Goal: Task Accomplishment & Management: Use online tool/utility

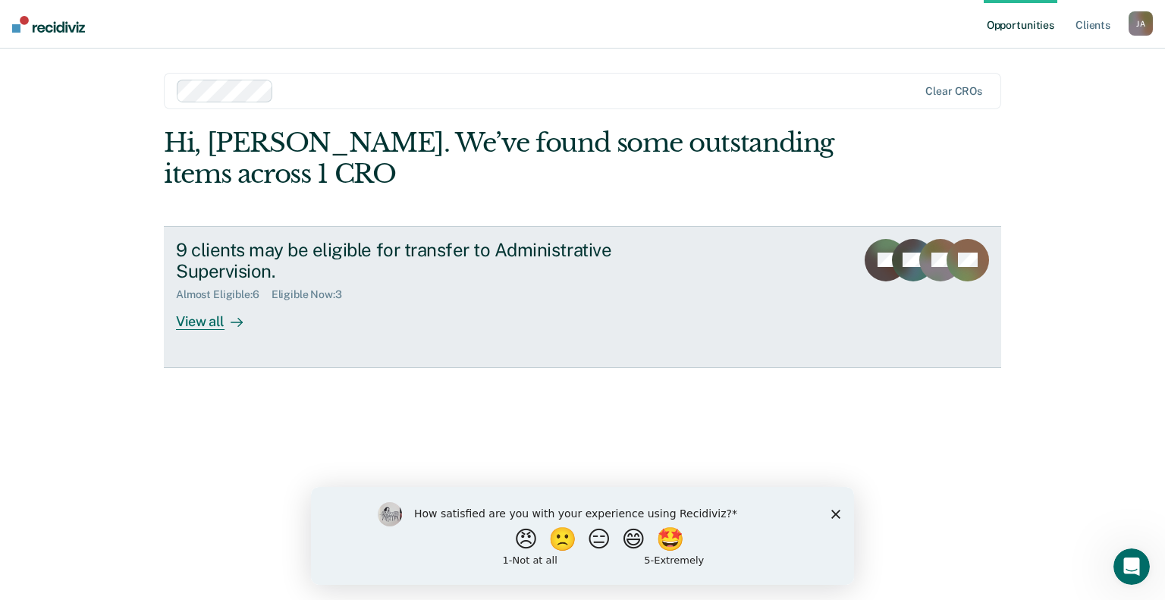
click at [214, 319] on div "View all" at bounding box center [218, 316] width 85 height 30
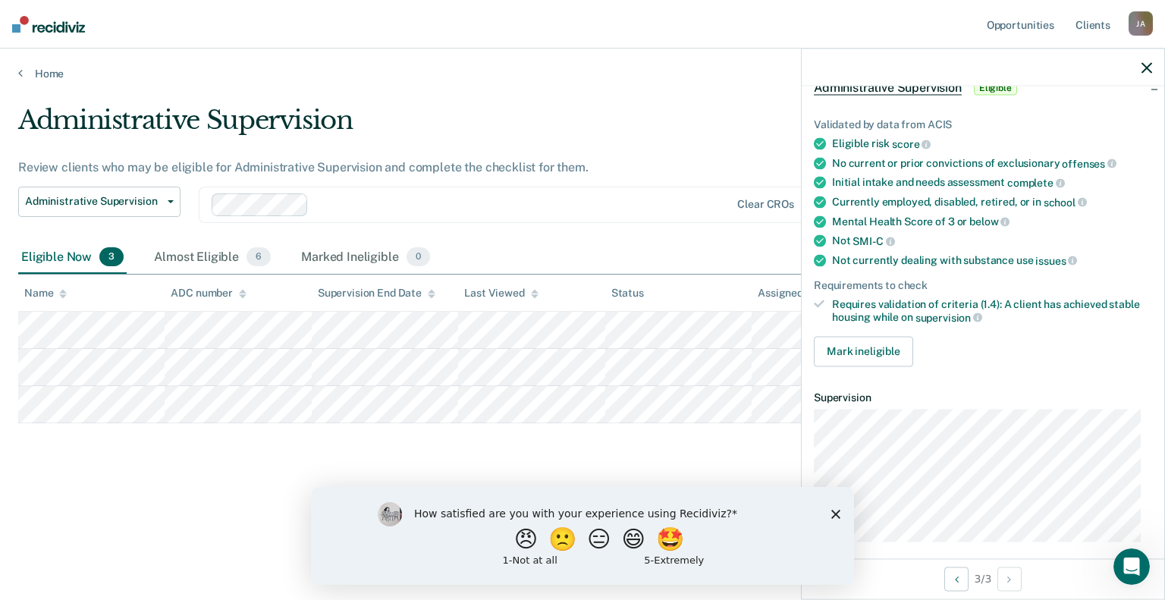
scroll to position [93, 0]
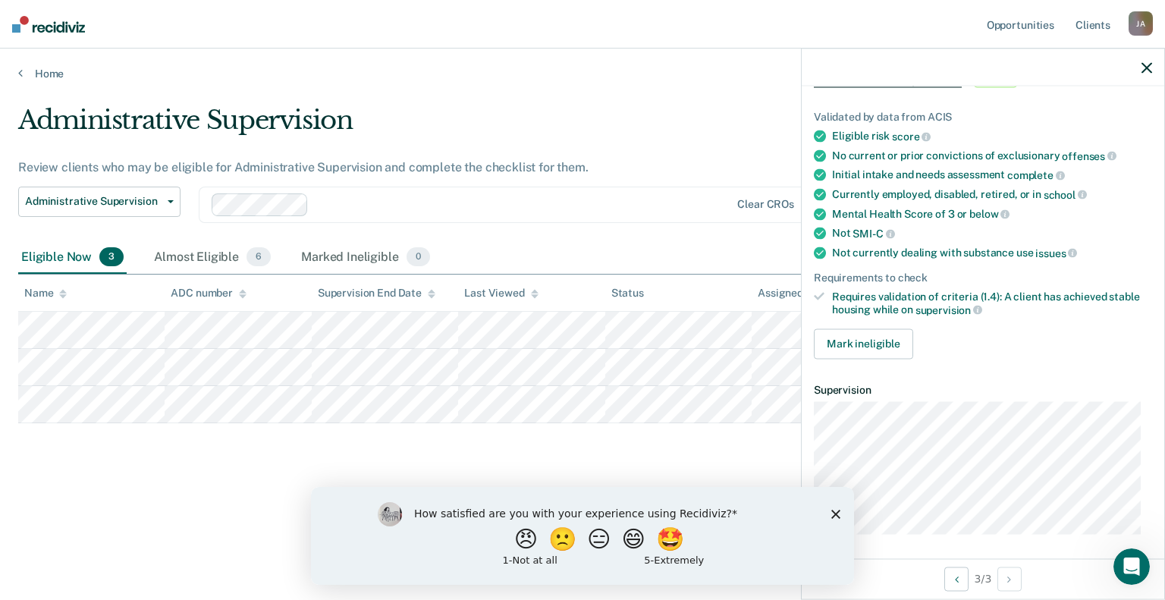
click at [837, 511] on polygon "Close survey" at bounding box center [835, 513] width 9 height 9
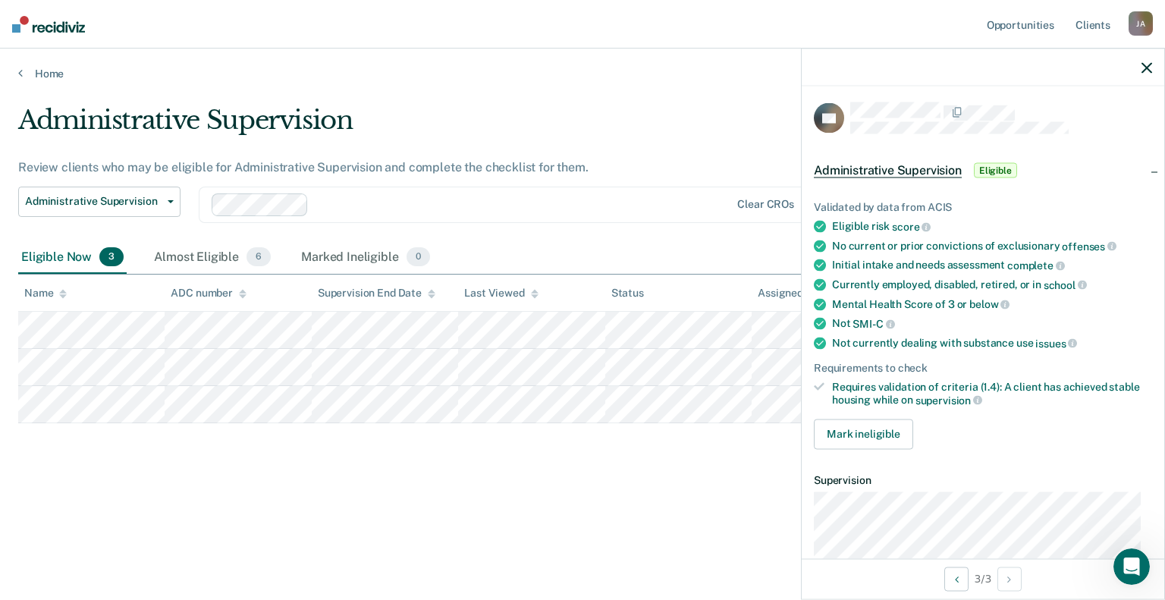
scroll to position [0, 0]
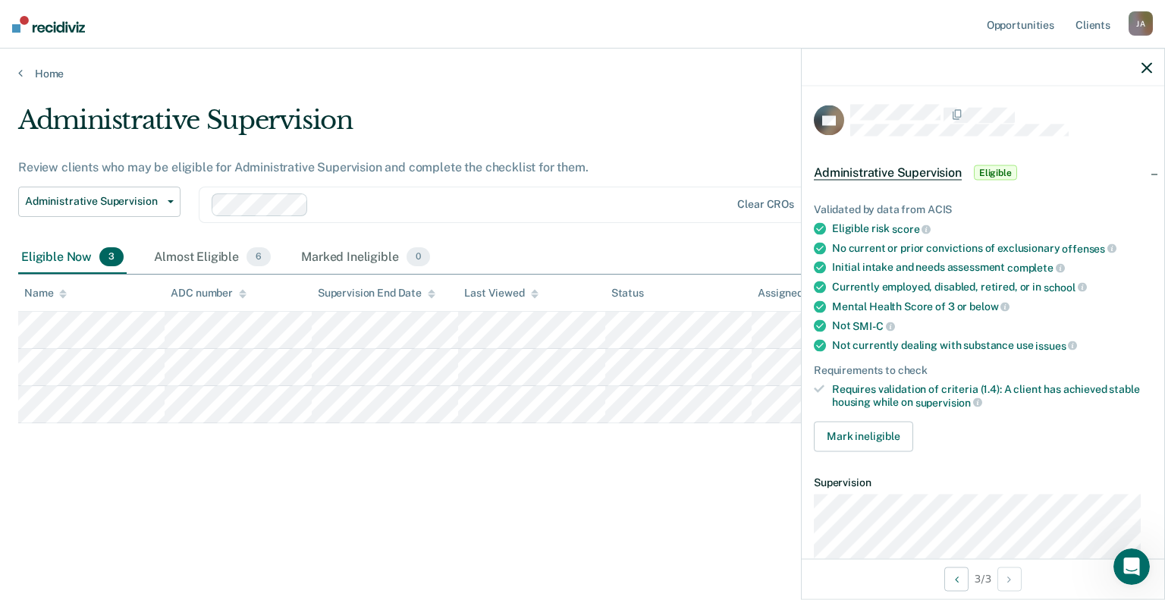
click at [991, 171] on span "Eligible" at bounding box center [995, 172] width 43 height 15
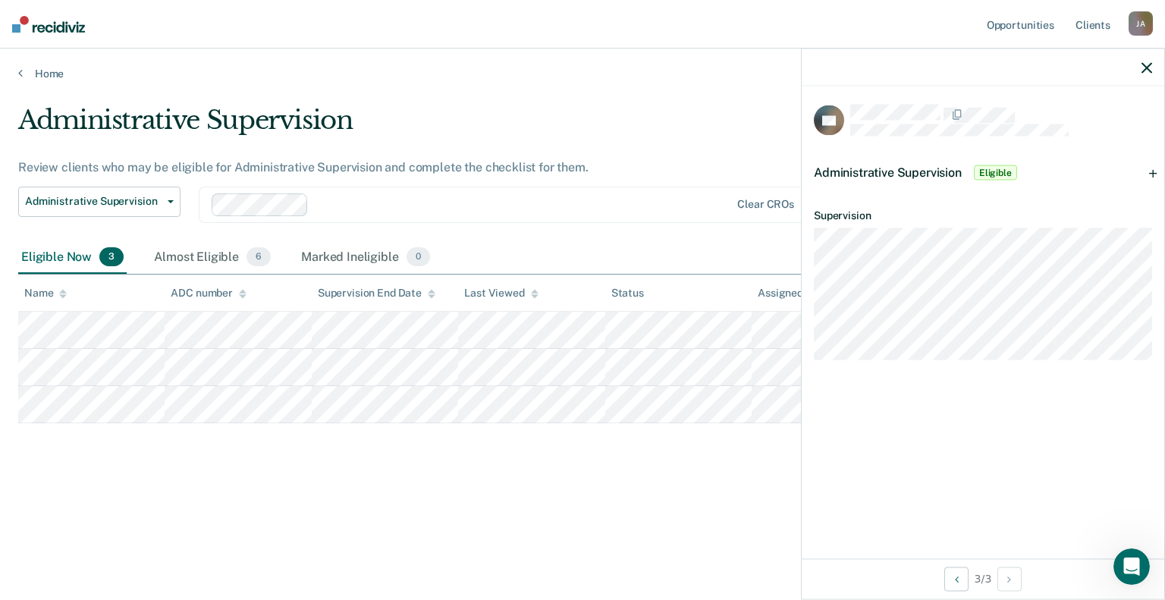
click at [991, 171] on span "Eligible" at bounding box center [995, 172] width 43 height 15
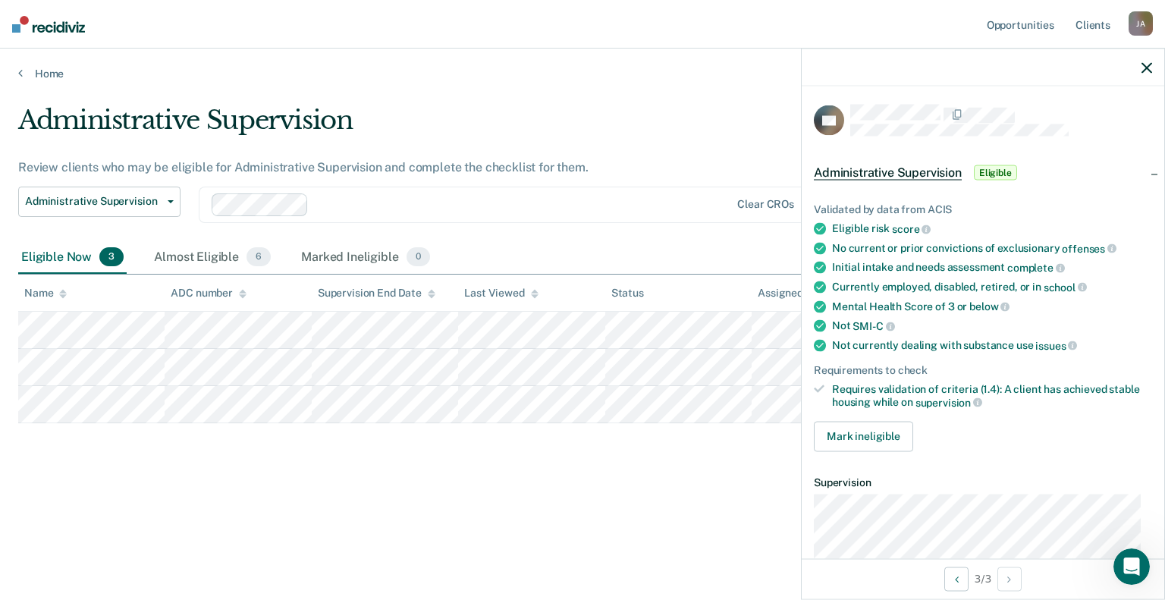
click at [912, 169] on span "Administrative Supervision" at bounding box center [888, 172] width 148 height 15
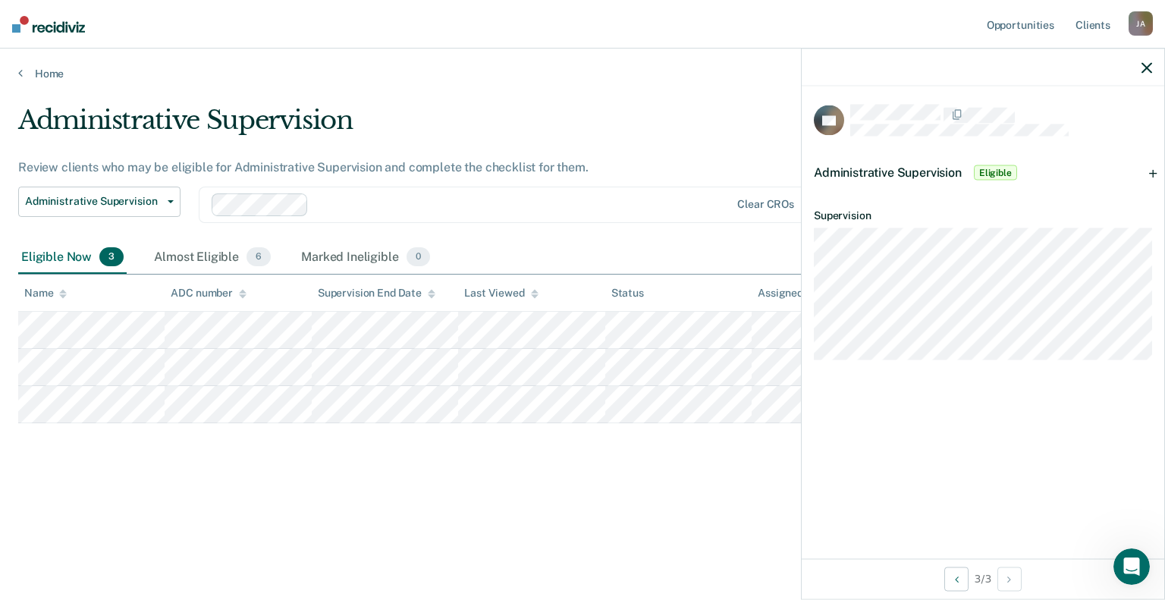
click at [997, 165] on span "Eligible" at bounding box center [995, 172] width 43 height 15
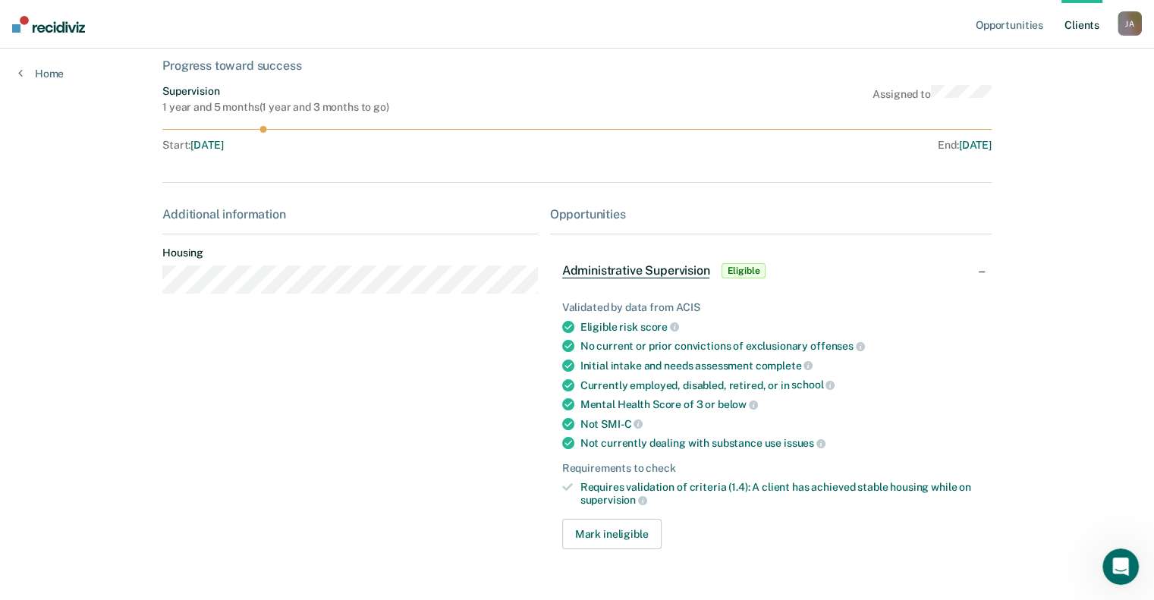
scroll to position [140, 0]
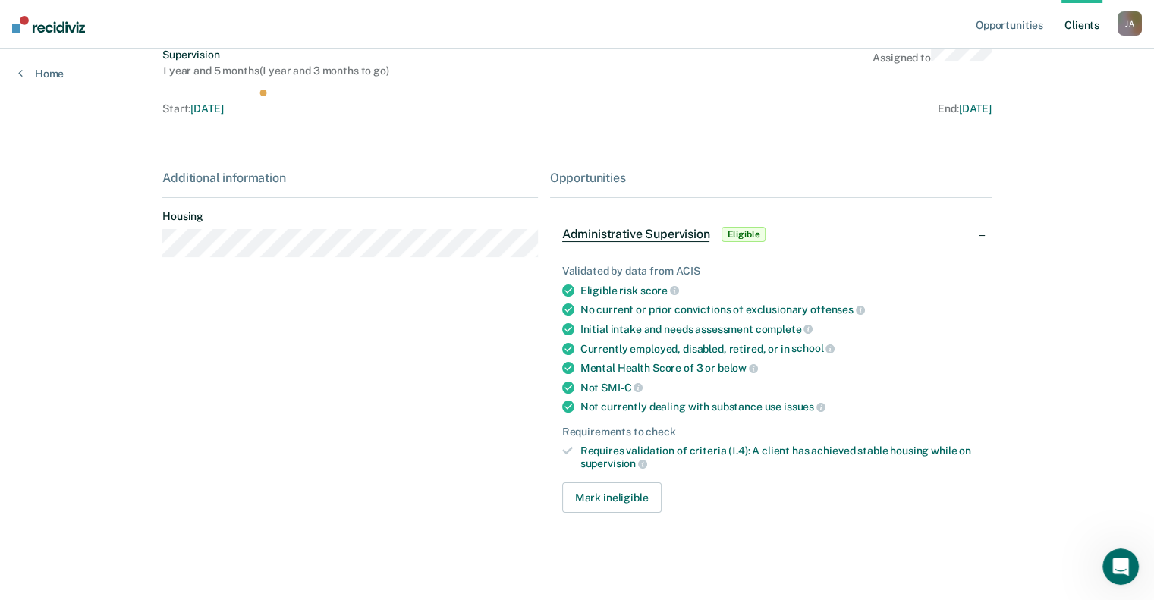
click at [661, 231] on span "Administrative Supervision" at bounding box center [636, 234] width 148 height 15
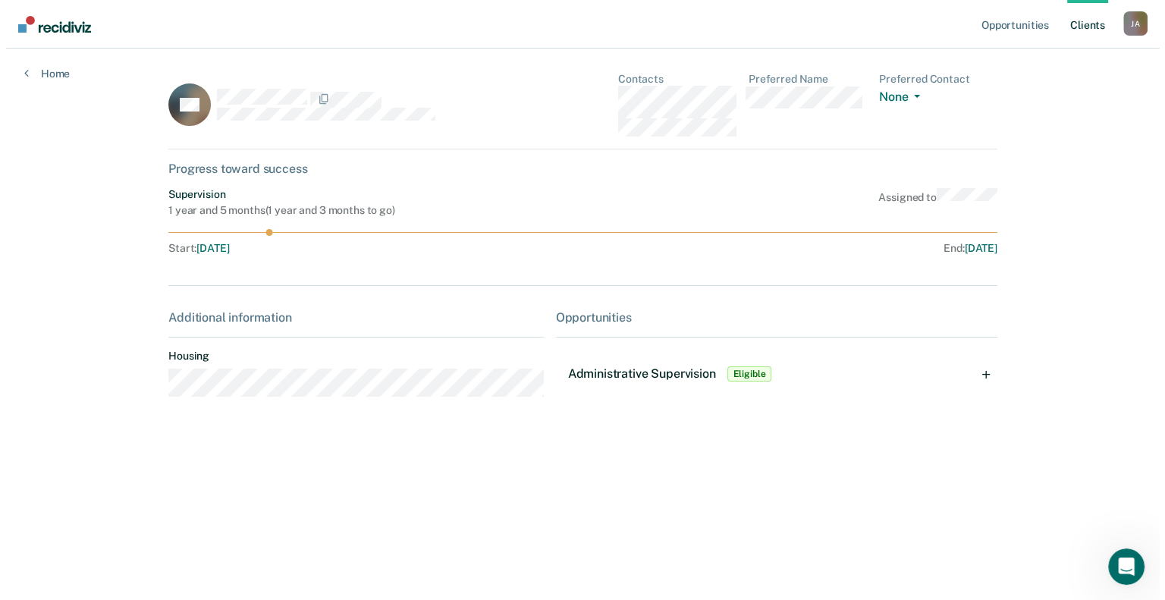
scroll to position [0, 0]
click at [585, 316] on div "Opportunities" at bounding box center [776, 317] width 450 height 14
click at [36, 76] on link "Home" at bounding box center [41, 74] width 46 height 14
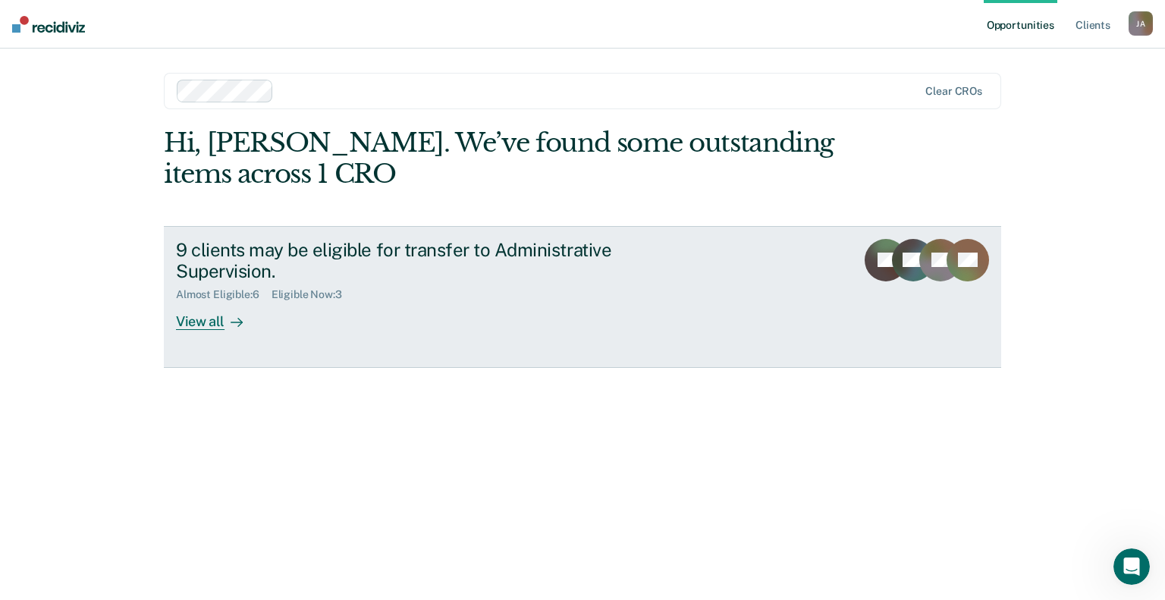
click at [194, 327] on div "View all" at bounding box center [218, 316] width 85 height 30
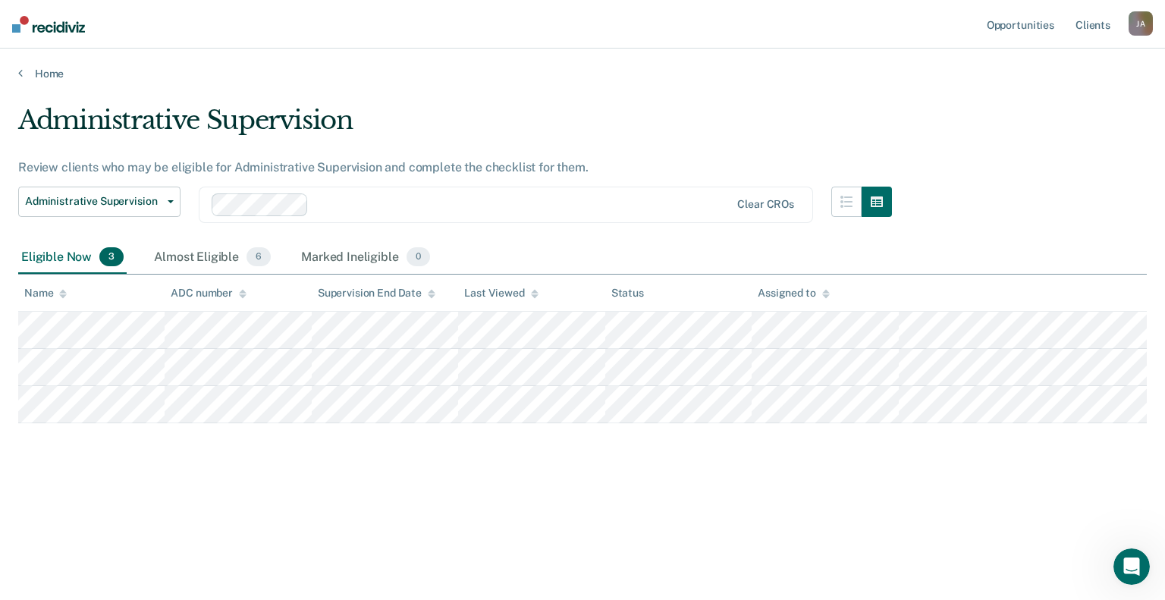
drag, startPoint x: 572, startPoint y: 424, endPoint x: 592, endPoint y: 457, distance: 38.1
click at [595, 457] on div "Administrative Supervision Review clients who may be eligible for Administrativ…" at bounding box center [582, 296] width 1129 height 382
drag, startPoint x: 542, startPoint y: 427, endPoint x: 223, endPoint y: 425, distance: 318.6
click at [152, 447] on div "Administrative Supervision Review clients who may be eligible for Administrativ…" at bounding box center [582, 296] width 1129 height 382
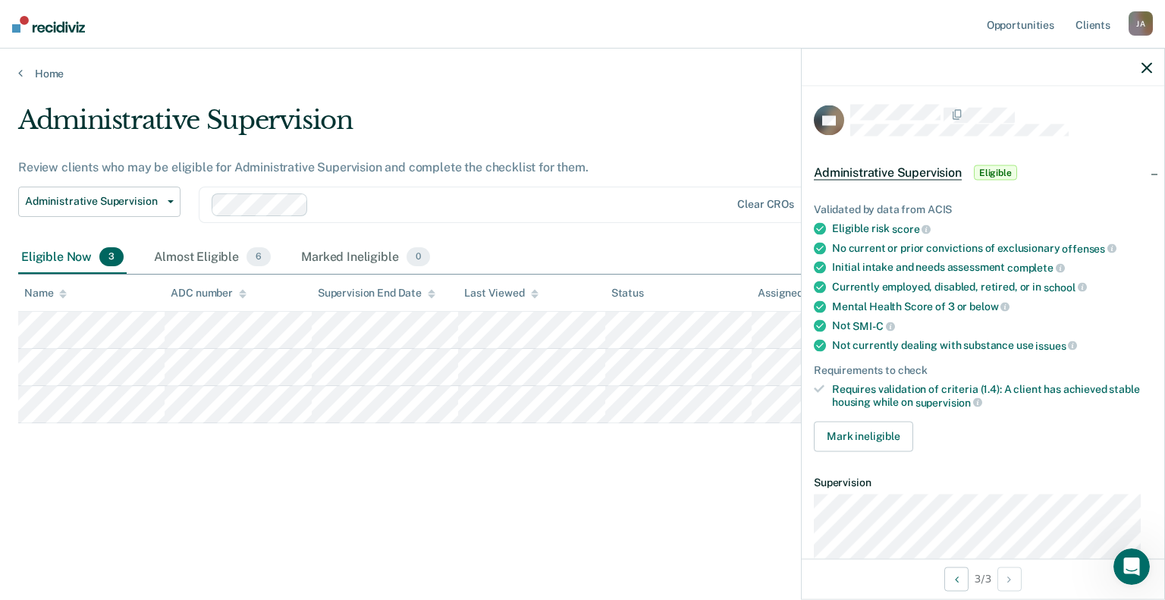
scroll to position [93, 0]
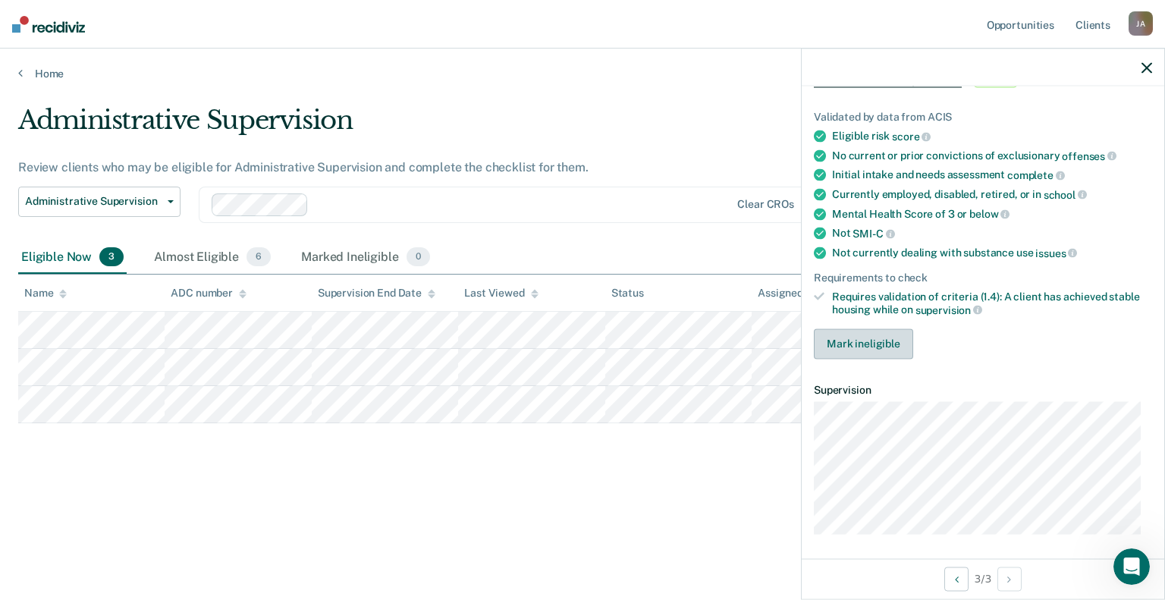
click at [862, 345] on button "Mark ineligible" at bounding box center [863, 343] width 99 height 30
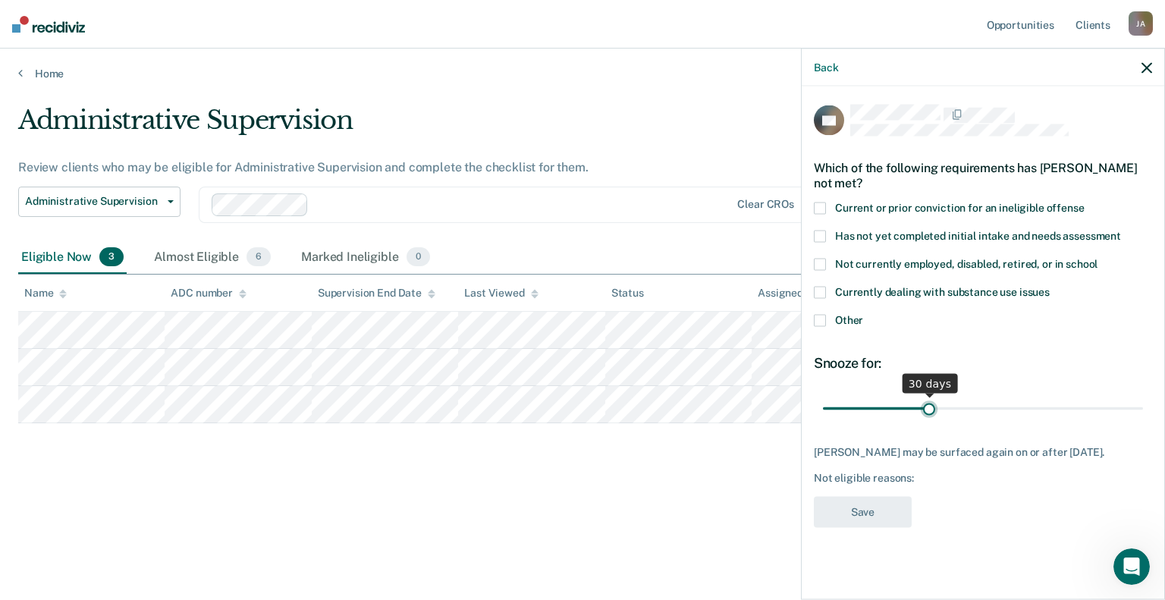
click at [931, 403] on input "range" at bounding box center [983, 408] width 320 height 27
click at [816, 318] on span at bounding box center [820, 320] width 12 height 12
click at [863, 314] on input "Other" at bounding box center [863, 314] width 0 height 0
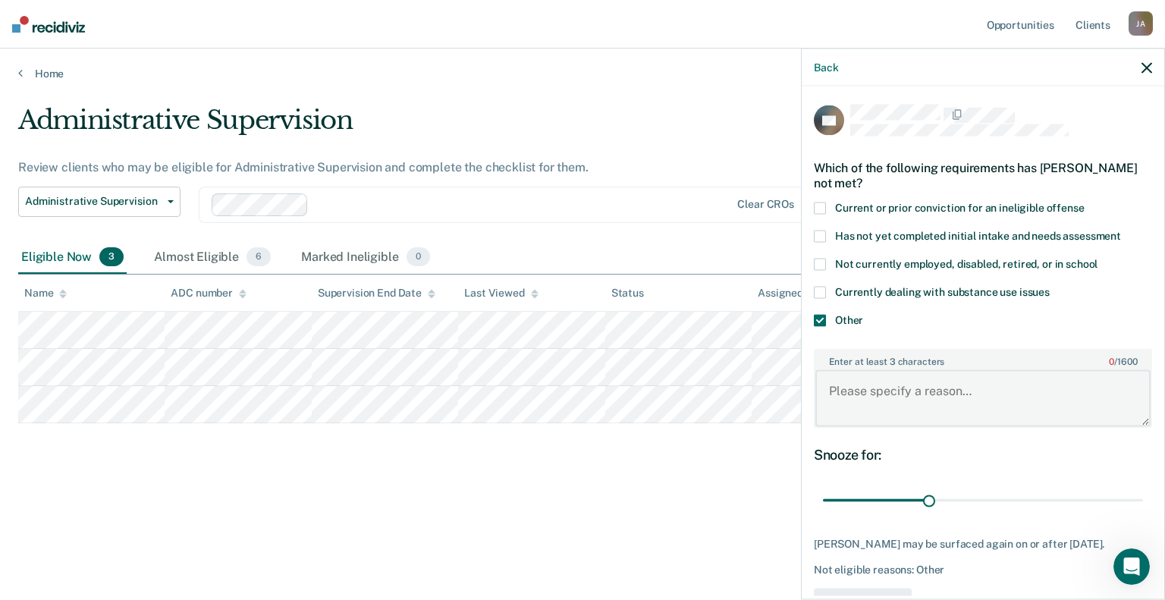
click at [833, 390] on textarea "Enter at least 3 characters 0 / 1600" at bounding box center [982, 398] width 335 height 56
click at [1044, 409] on textarea "i would like her on" at bounding box center [982, 398] width 335 height 56
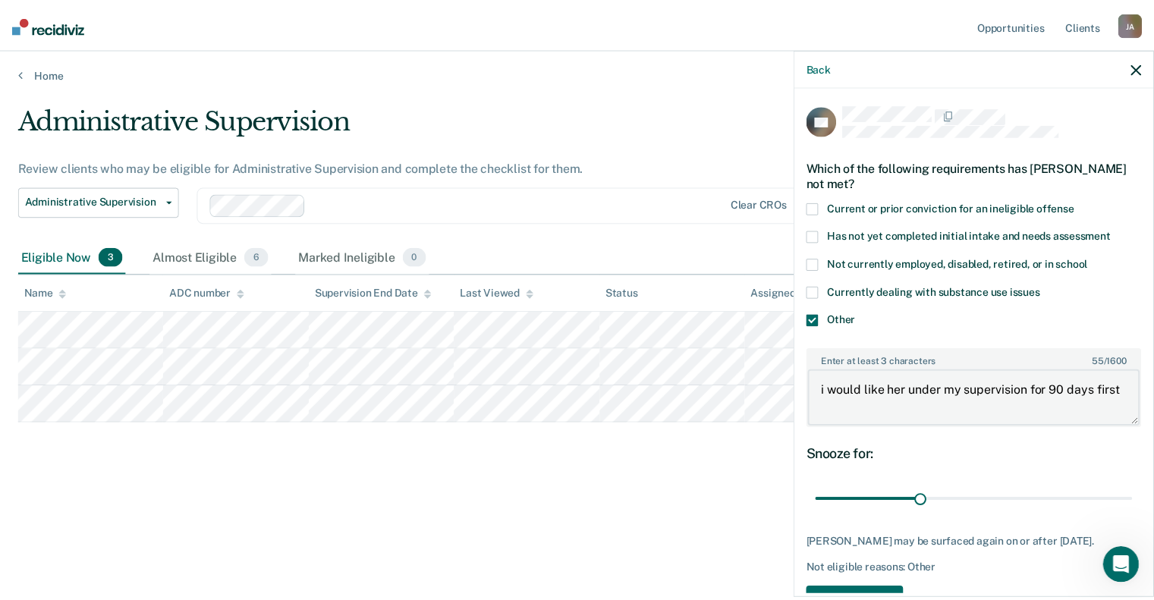
scroll to position [46, 0]
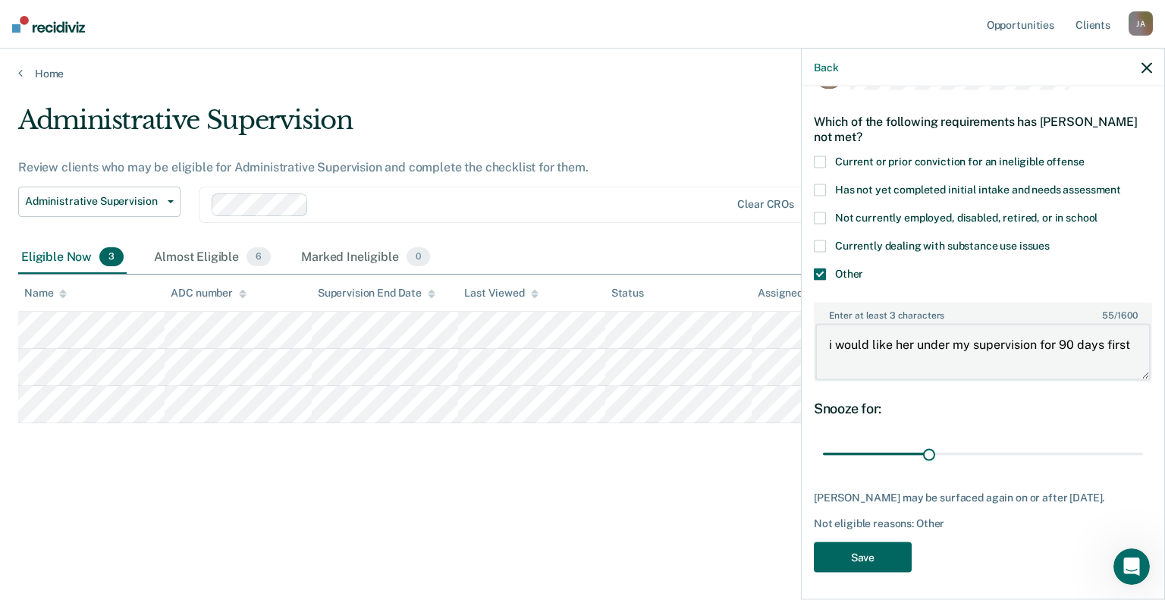
type textarea "i would like her under my supervision for 90 days first"
click at [870, 545] on button "Save" at bounding box center [863, 557] width 98 height 31
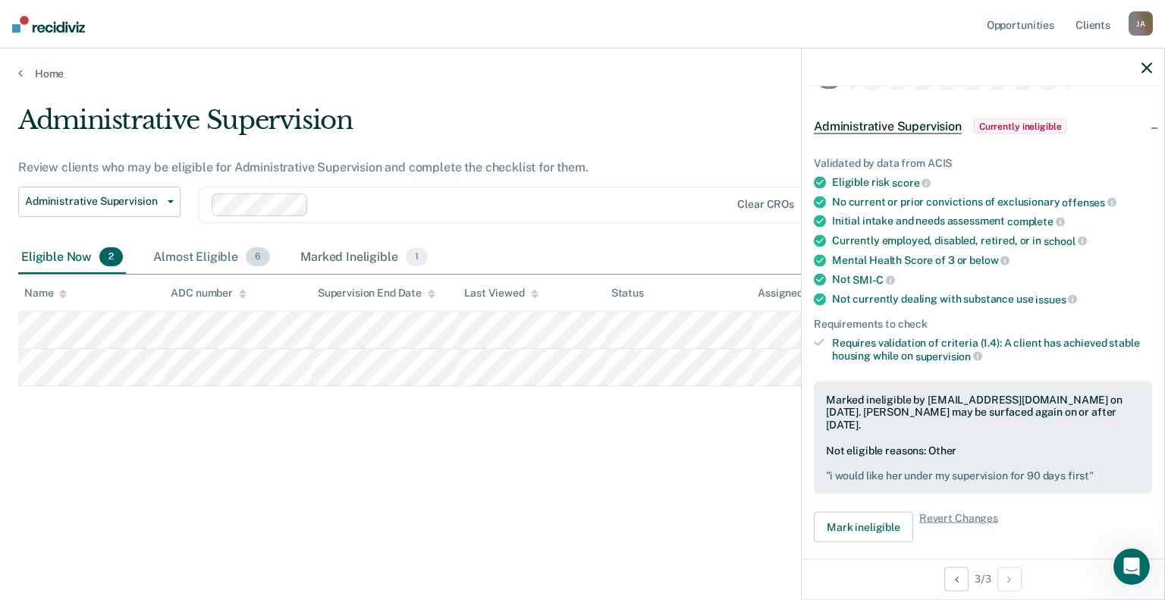
click at [188, 256] on div "Almost Eligible 6" at bounding box center [211, 257] width 123 height 33
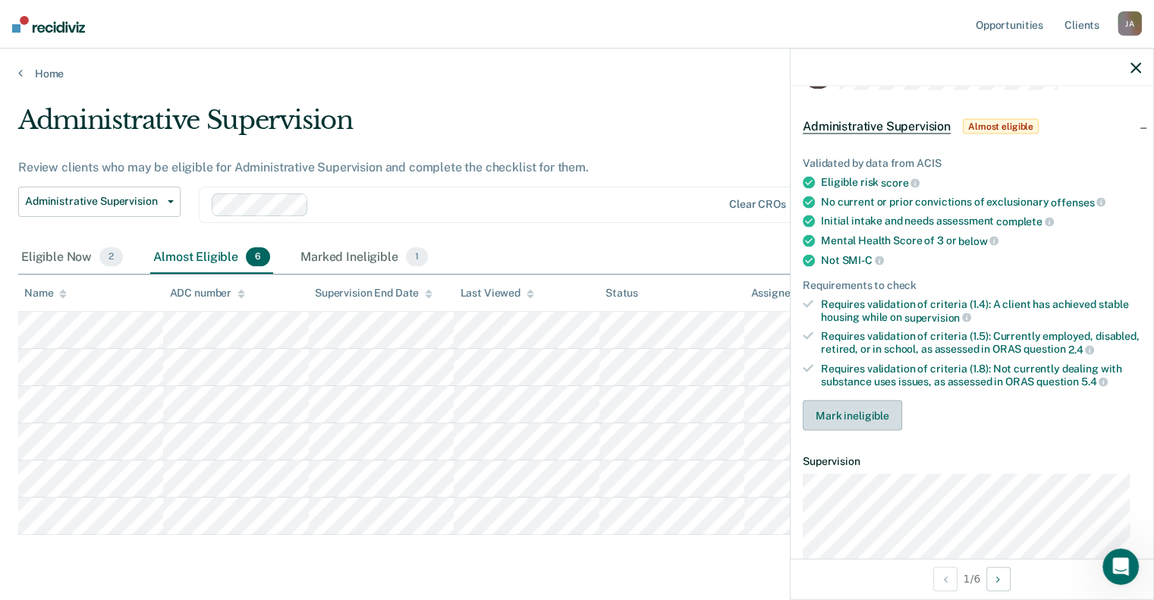
click at [840, 425] on button "Mark ineligible" at bounding box center [851, 415] width 99 height 30
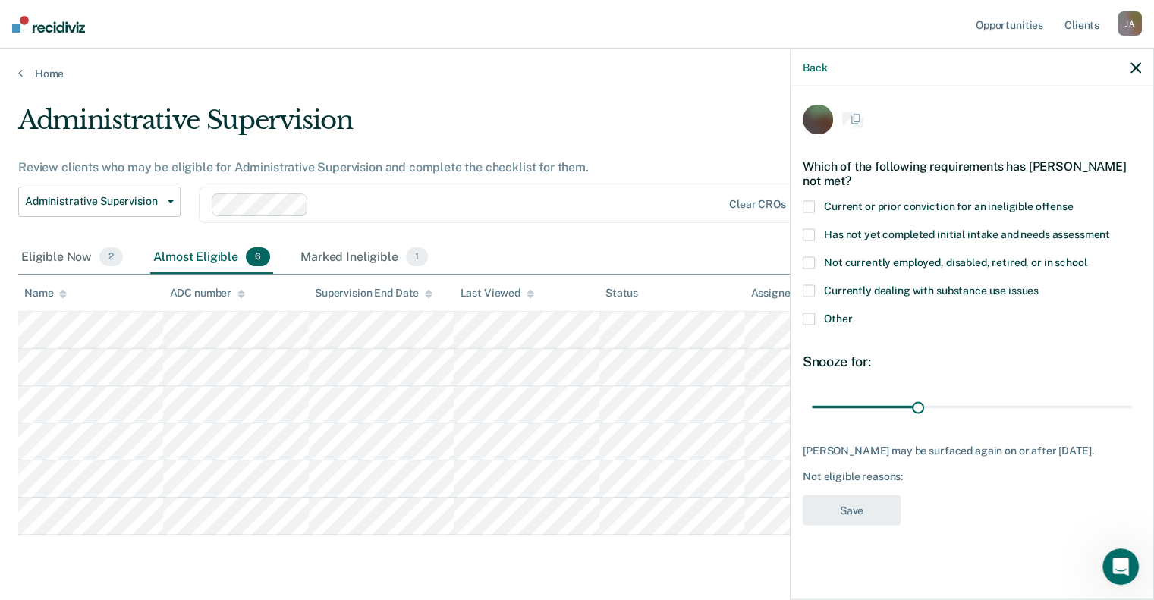
scroll to position [0, 0]
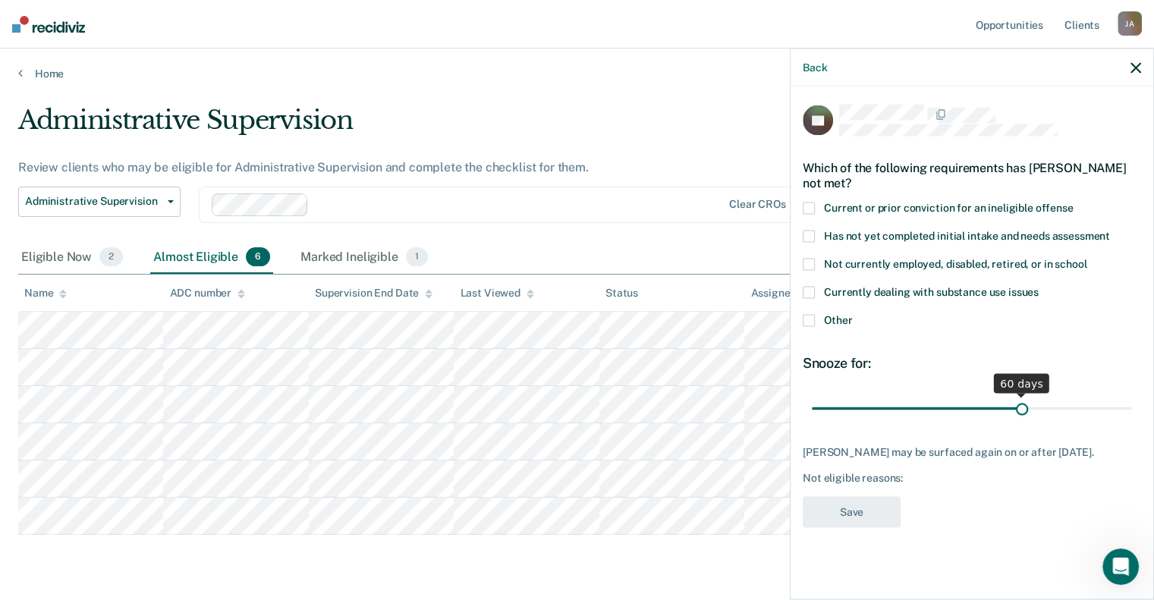
drag, startPoint x: 918, startPoint y: 404, endPoint x: 1022, endPoint y: 398, distance: 103.3
type input "60"
click at [1022, 398] on input "range" at bounding box center [972, 408] width 320 height 27
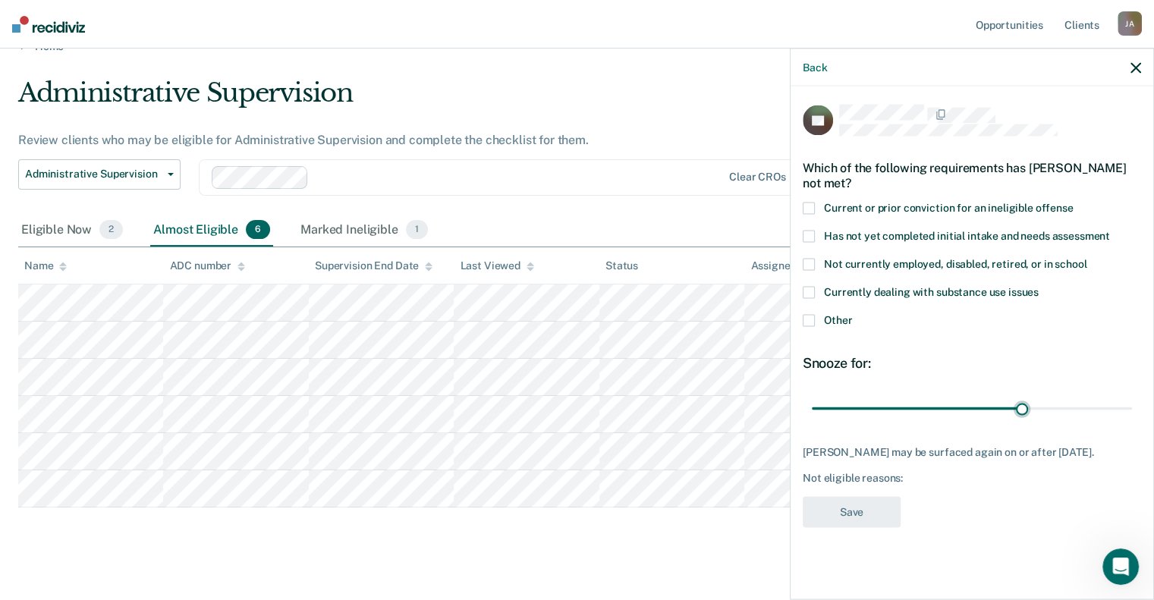
scroll to position [42, 0]
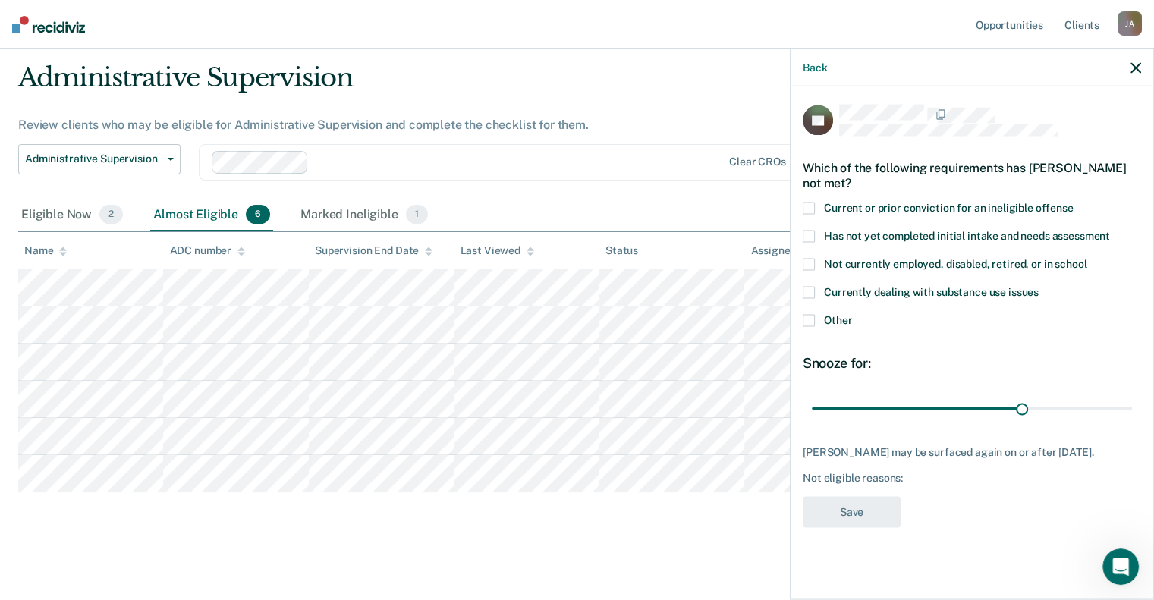
click at [809, 318] on span at bounding box center [808, 320] width 12 height 12
click at [852, 314] on input "Other" at bounding box center [852, 314] width 0 height 0
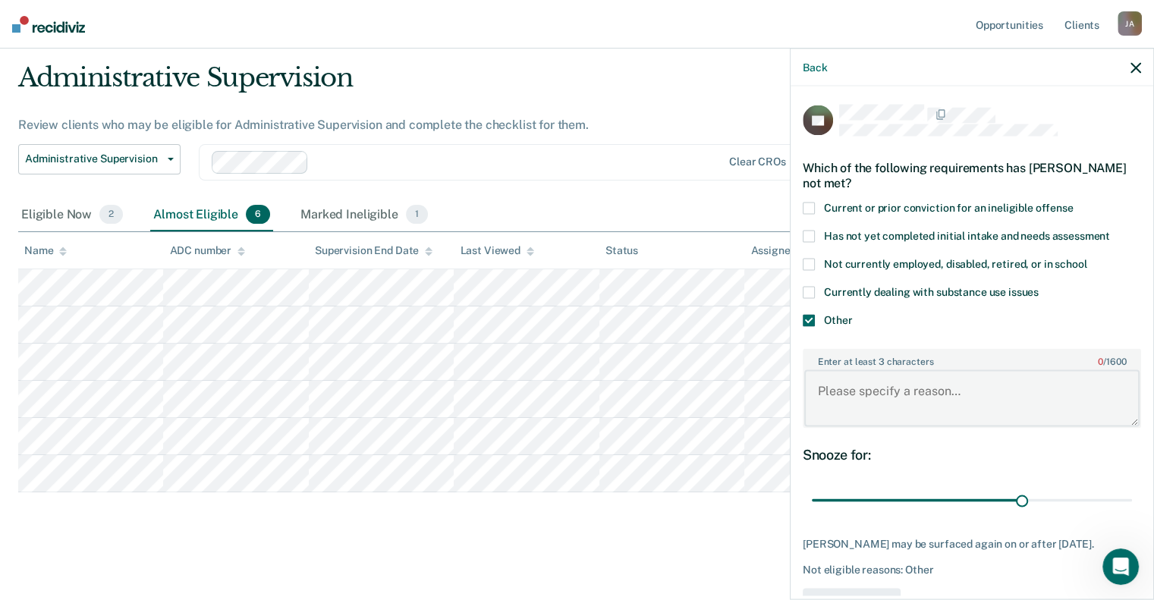
click at [831, 394] on textarea "Enter at least 3 characters 0 / 1600" at bounding box center [971, 398] width 335 height 56
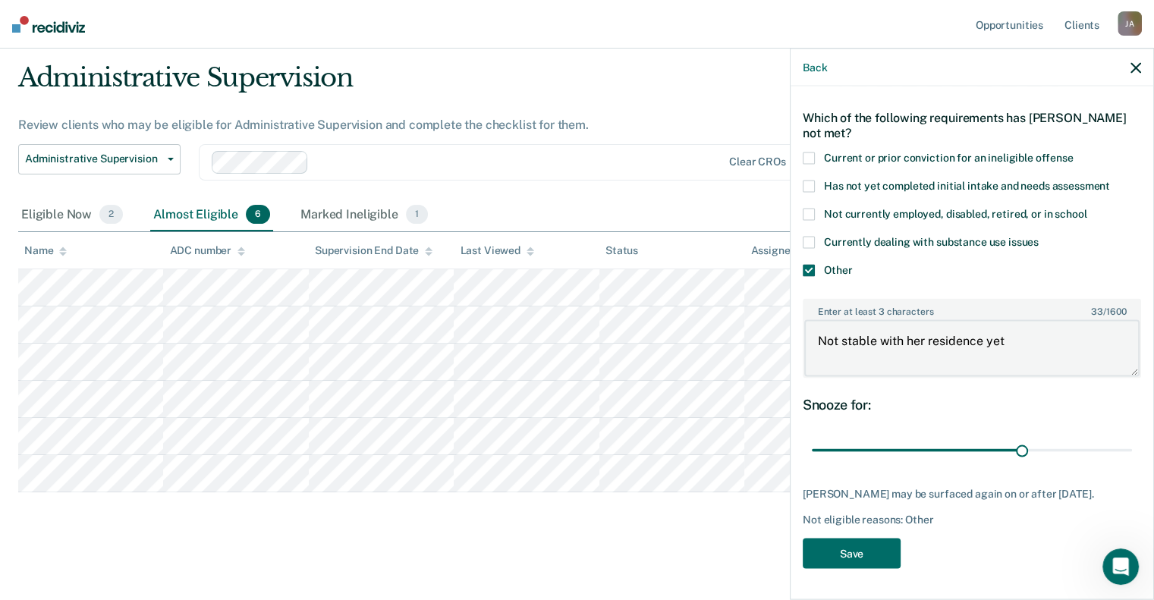
scroll to position [59, 0]
type textarea "Not stable with her residence yet"
click at [846, 546] on button "Save" at bounding box center [851, 553] width 98 height 31
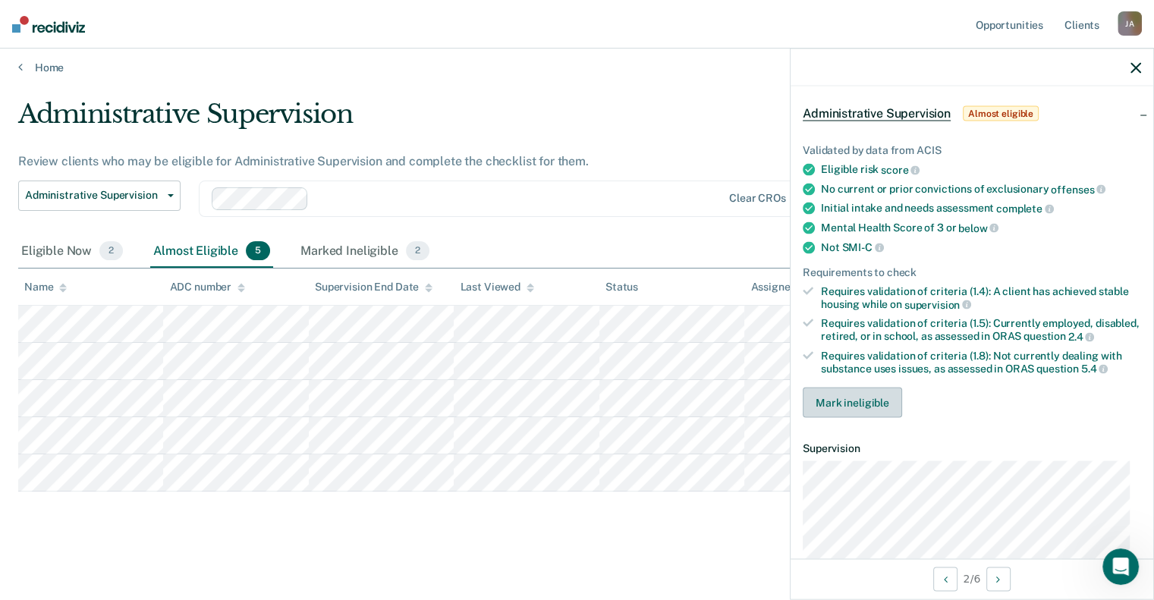
click at [827, 397] on button "Mark ineligible" at bounding box center [851, 403] width 99 height 30
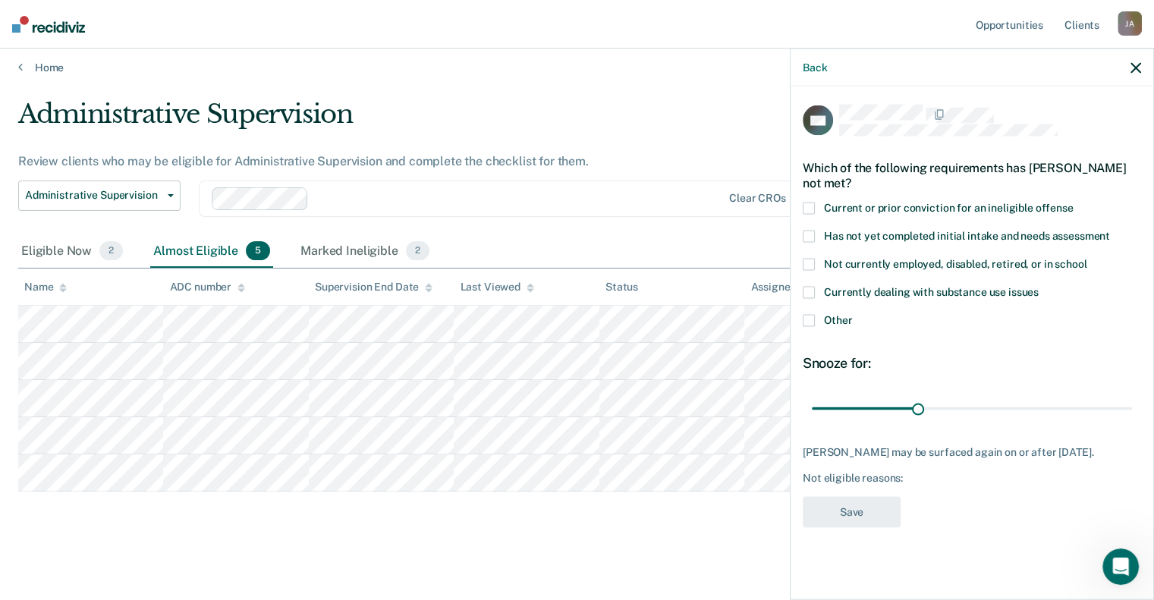
click at [807, 319] on span at bounding box center [808, 320] width 12 height 12
click at [852, 314] on input "Other" at bounding box center [852, 314] width 0 height 0
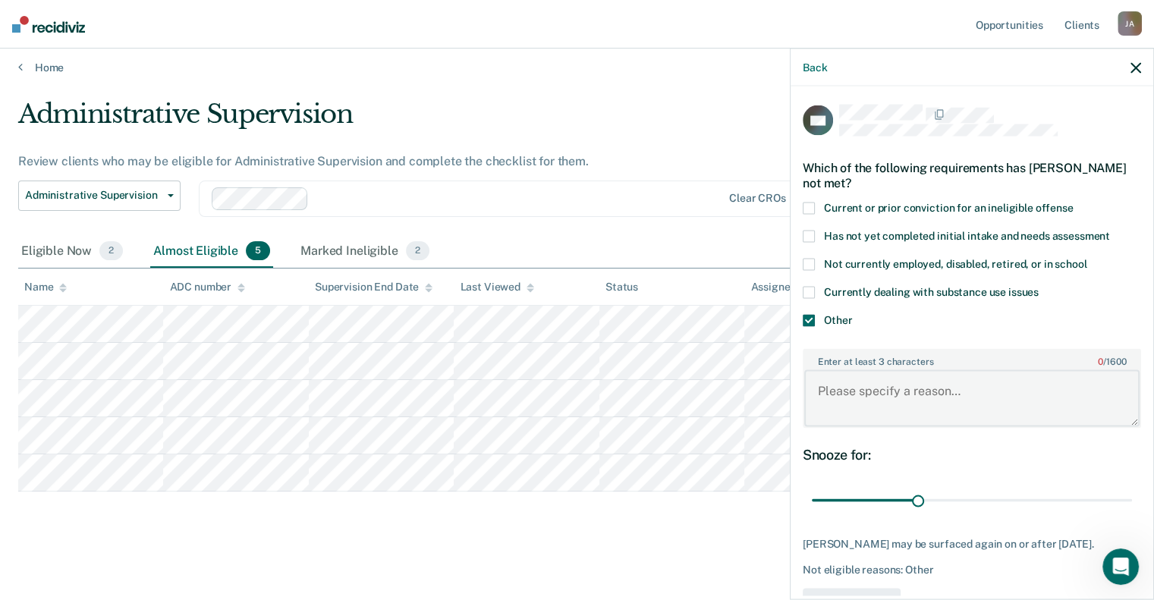
click at [814, 388] on textarea "Enter at least 3 characters 0 / 1600" at bounding box center [971, 398] width 335 height 56
click at [939, 388] on textarea "On parole for under" at bounding box center [971, 398] width 335 height 56
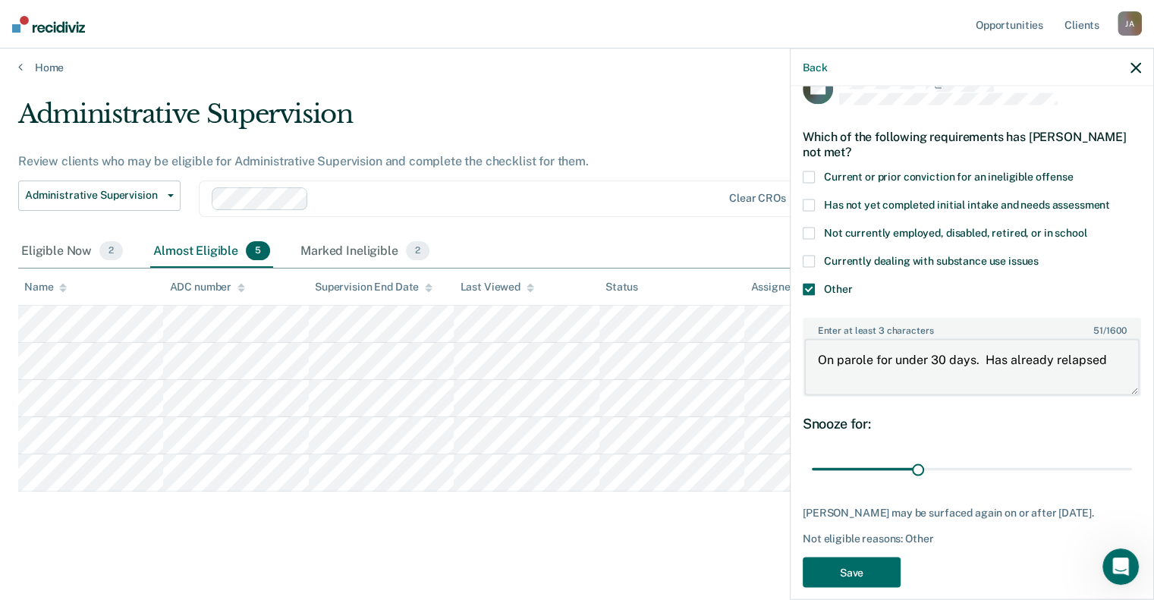
scroll to position [46, 0]
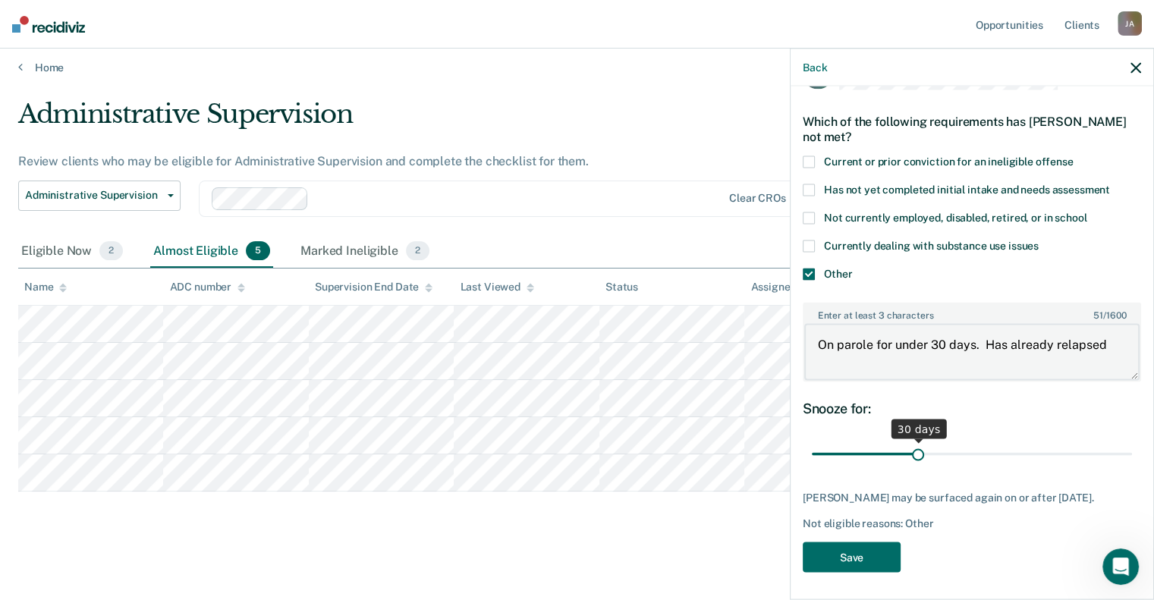
type textarea "On parole for under 30 days. Has already relapsed"
click at [915, 448] on input "range" at bounding box center [972, 454] width 320 height 27
click at [856, 551] on button "Save" at bounding box center [851, 557] width 98 height 31
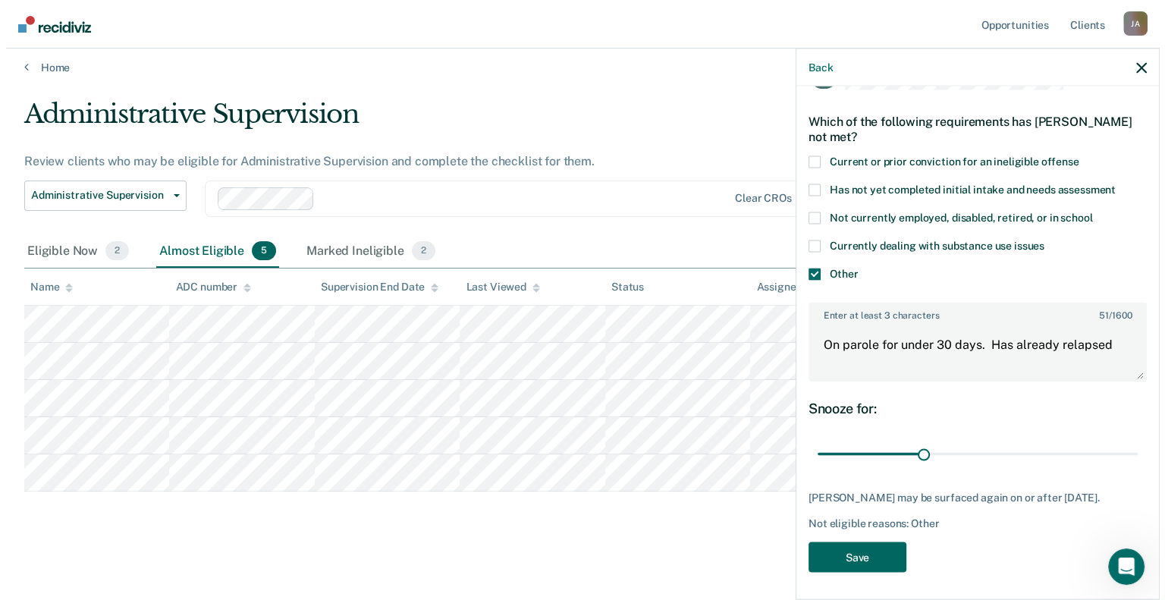
scroll to position [0, 0]
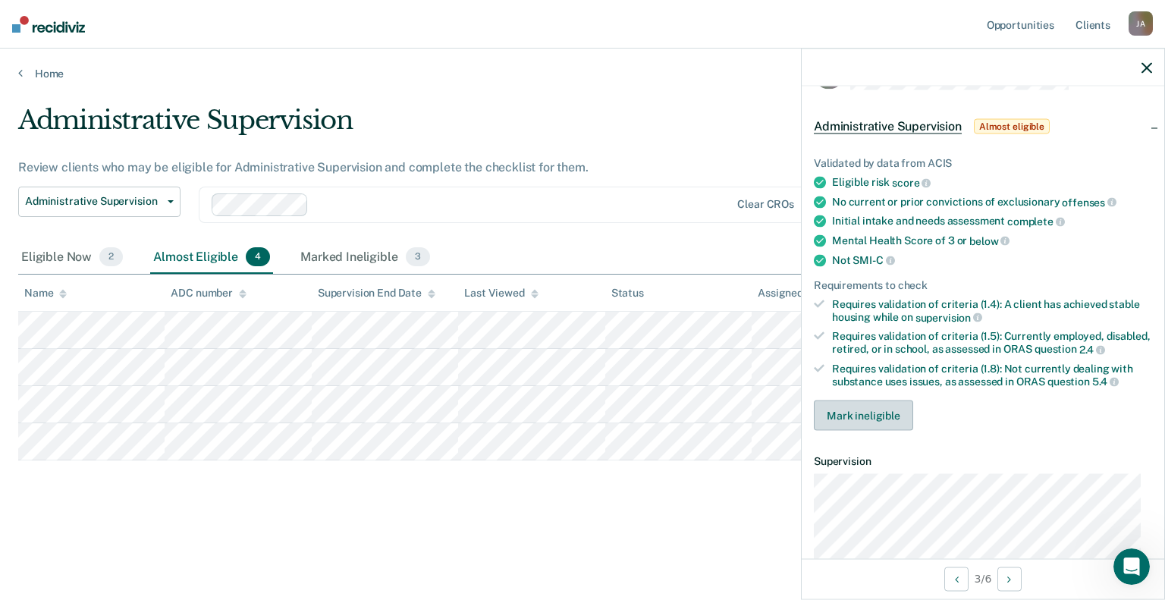
click at [849, 420] on button "Mark ineligible" at bounding box center [863, 415] width 99 height 30
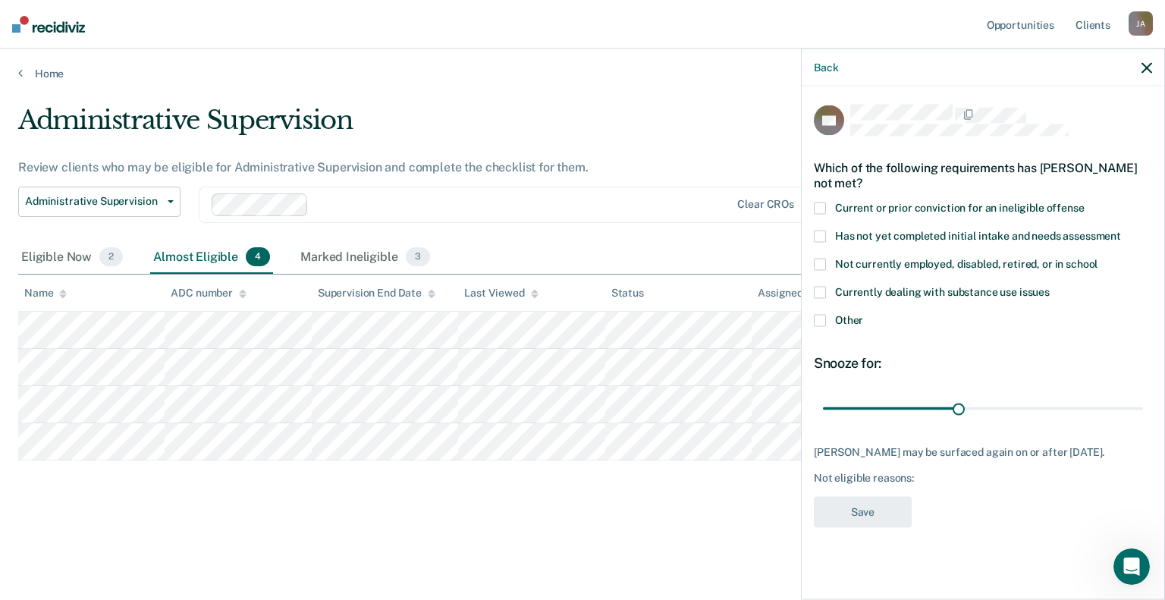
click at [824, 322] on span at bounding box center [820, 320] width 12 height 12
click at [863, 314] on input "Other" at bounding box center [863, 314] width 0 height 0
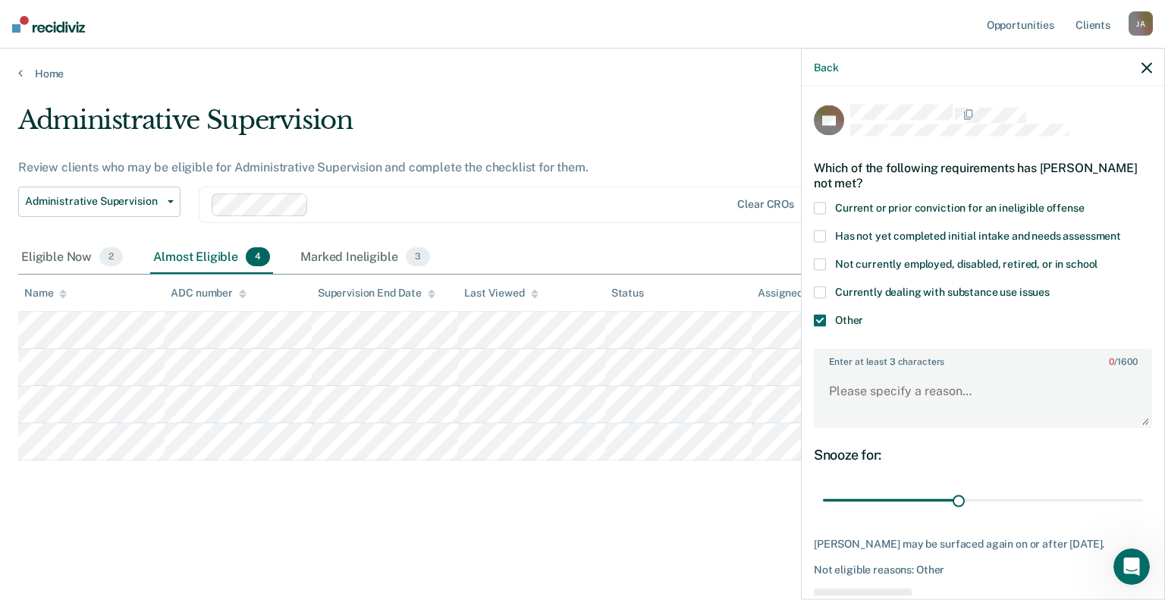
click at [831, 366] on div "Enter at least 3 characters 0 / 1600" at bounding box center [983, 388] width 338 height 80
click at [835, 390] on textarea "Enter at least 3 characters 0 / 1600" at bounding box center [982, 398] width 335 height 56
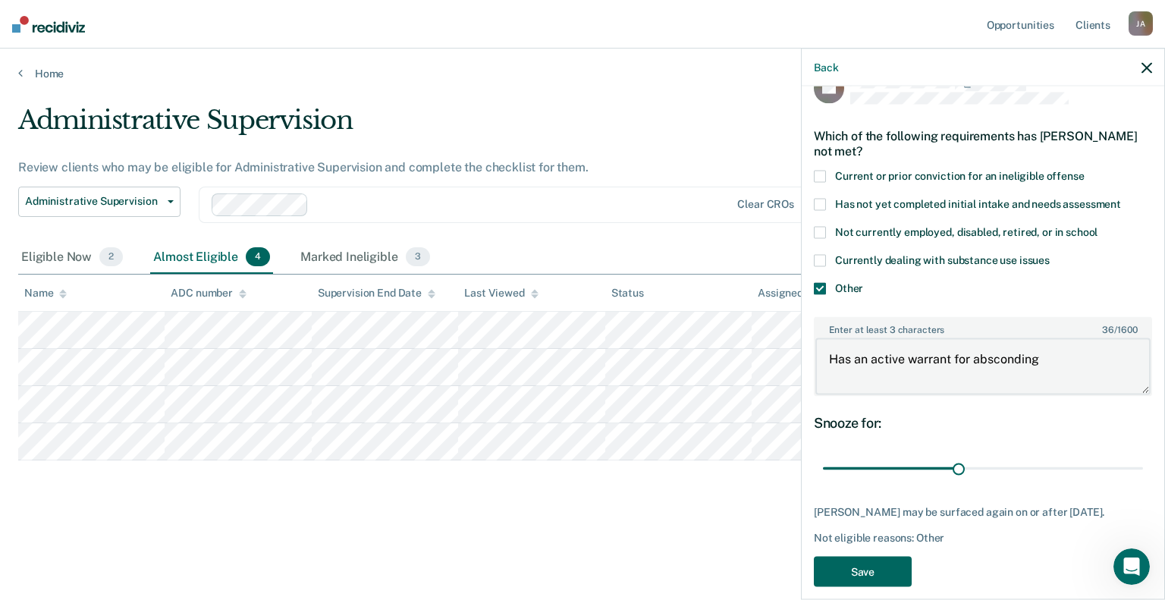
scroll to position [59, 0]
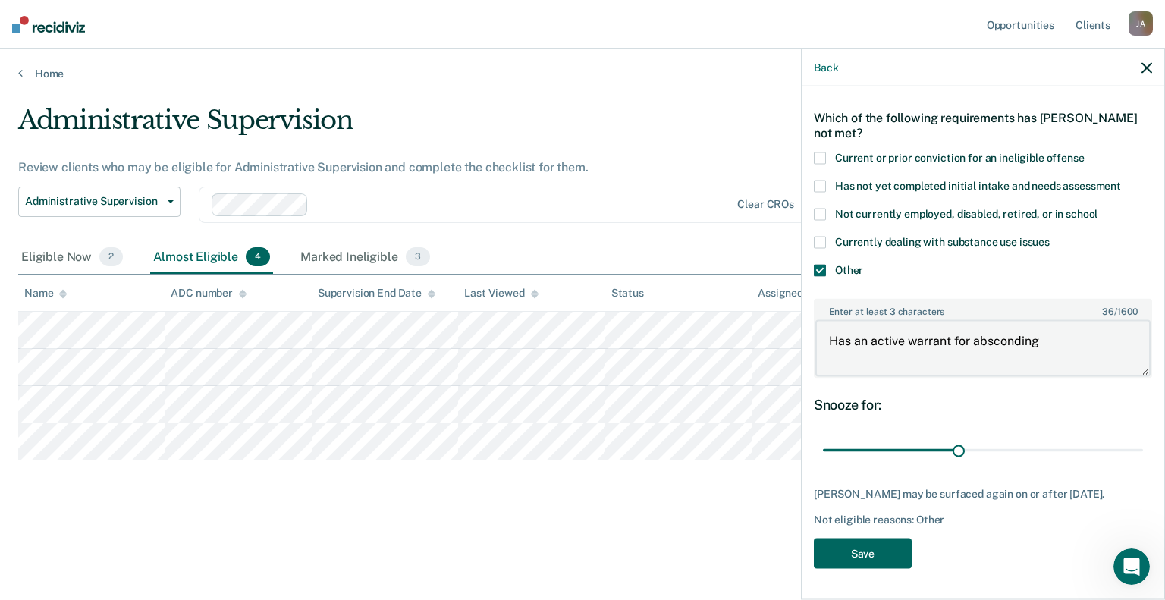
type textarea "Has an active warrant for absconding"
click at [837, 545] on button "Save" at bounding box center [863, 553] width 98 height 31
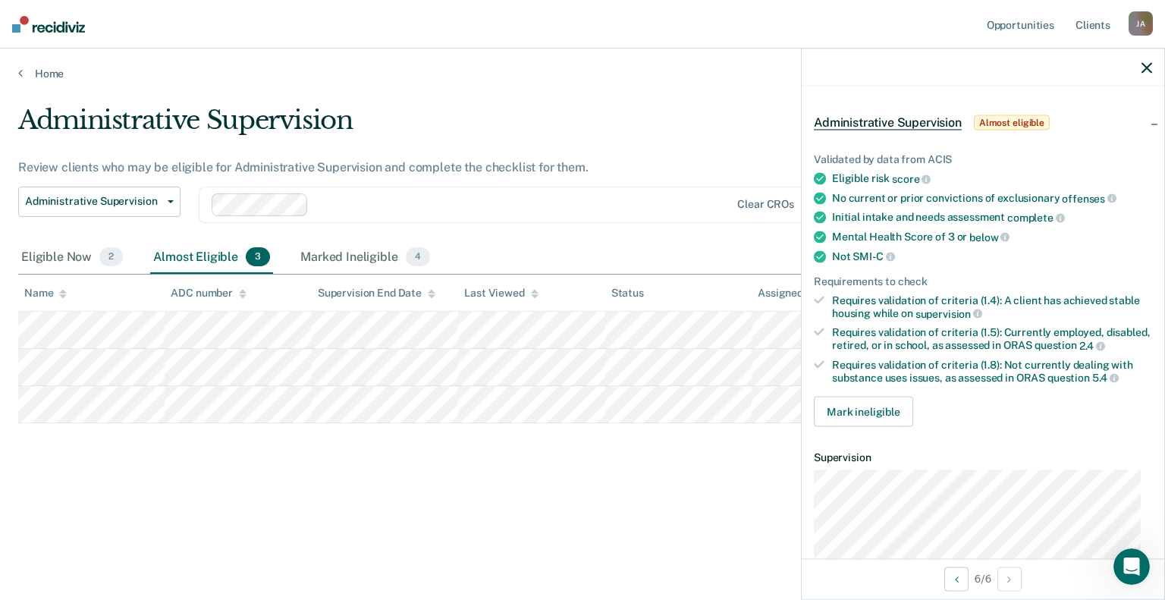
scroll to position [76, 0]
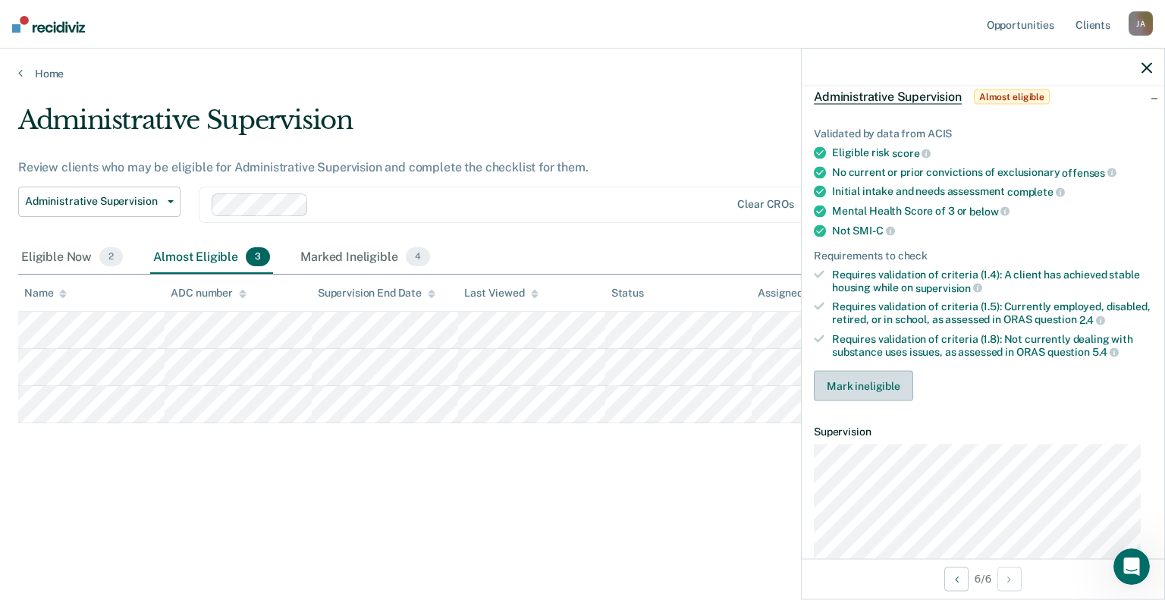
click at [845, 391] on button "Mark ineligible" at bounding box center [863, 386] width 99 height 30
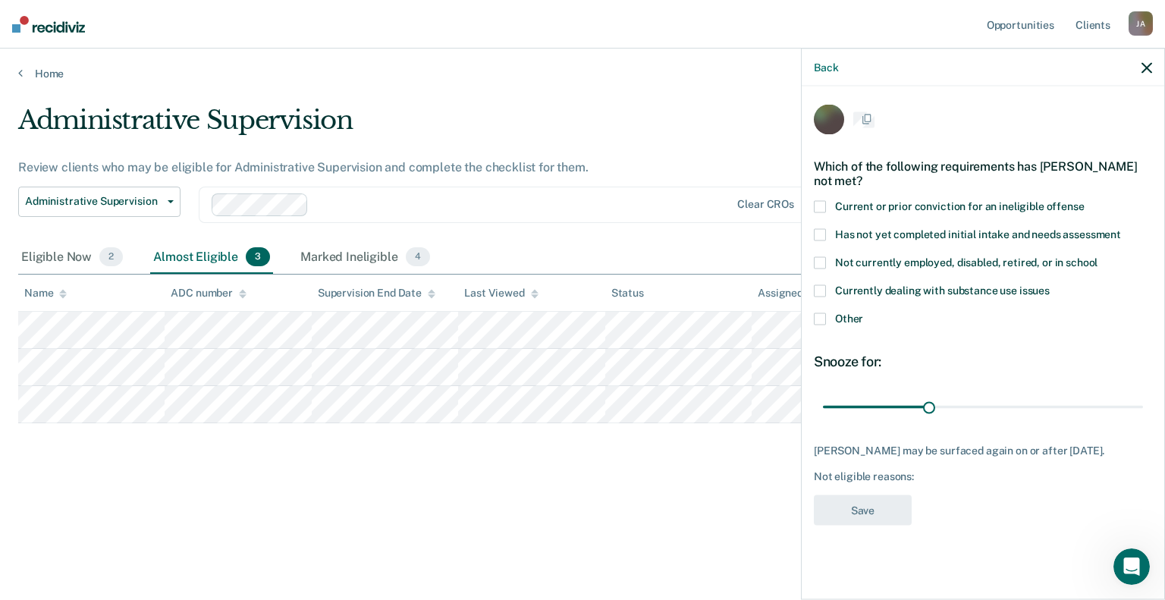
scroll to position [0, 0]
click at [823, 314] on span at bounding box center [820, 320] width 12 height 12
click at [863, 314] on input "Other" at bounding box center [863, 314] width 0 height 0
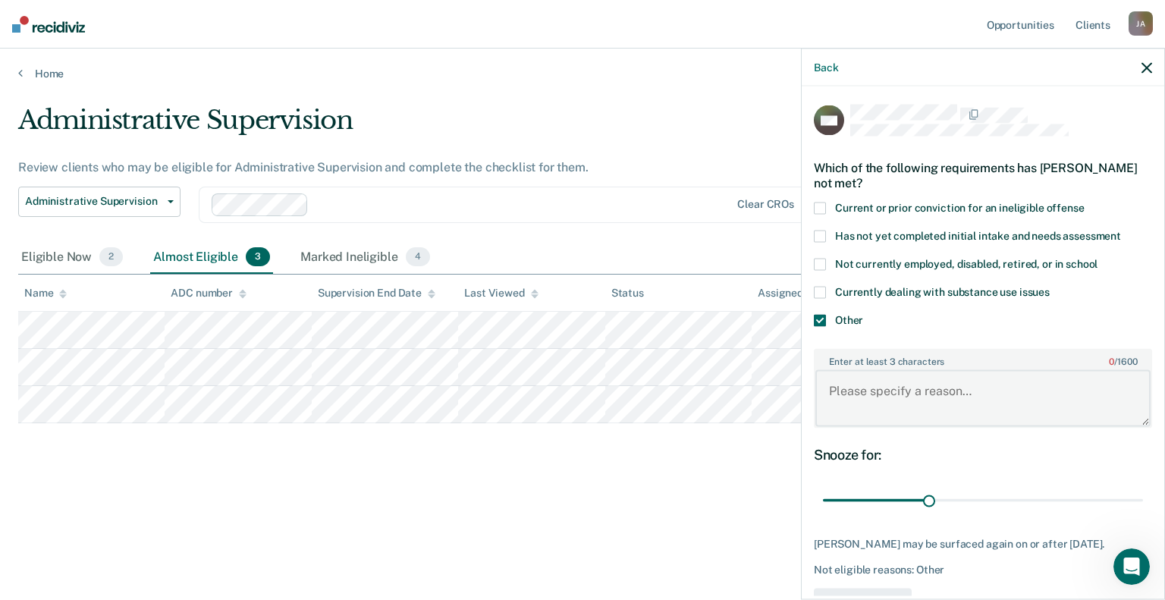
click at [834, 391] on textarea "Enter at least 3 characters 0 / 1600" at bounding box center [982, 398] width 335 height 56
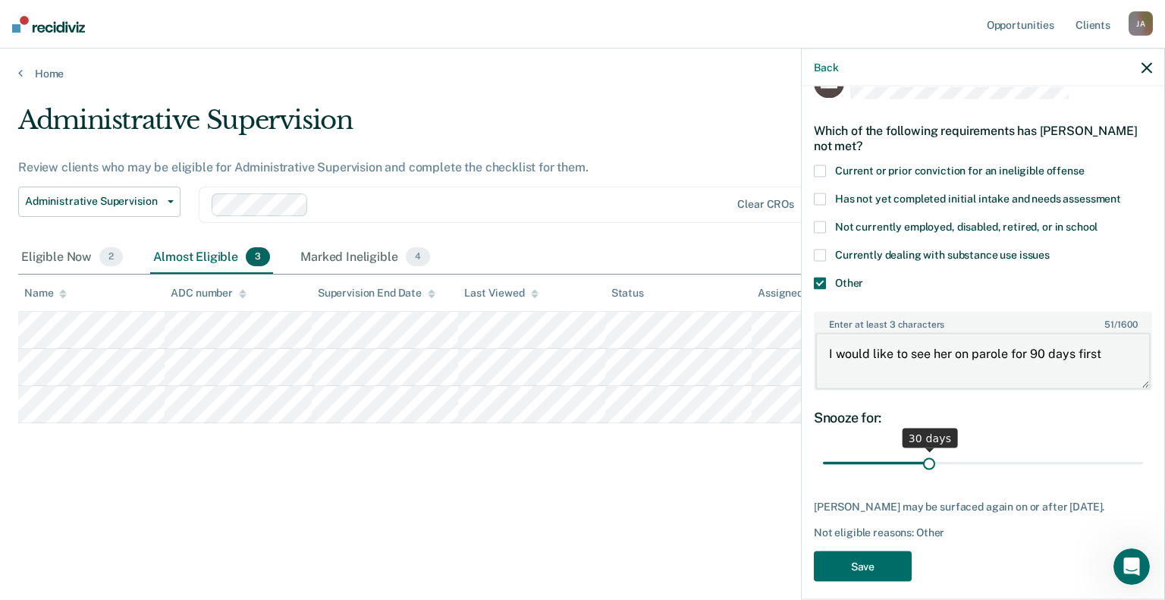
scroll to position [59, 0]
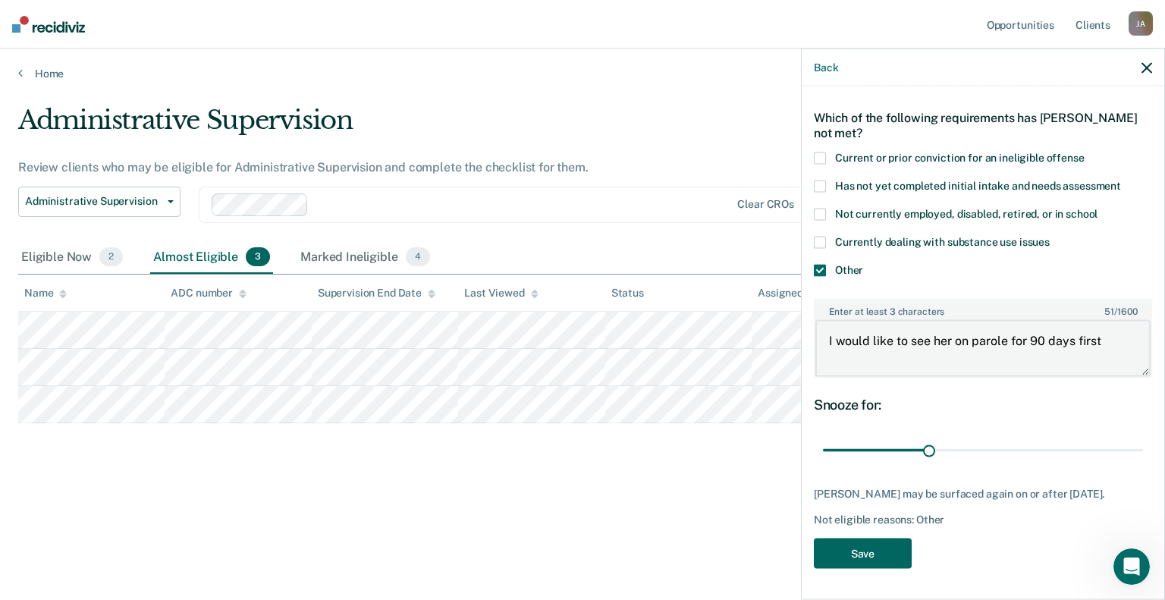
type textarea "I would like to see her on parole for 90 days first"
click at [868, 551] on button "Save" at bounding box center [863, 553] width 98 height 31
